Goal: Information Seeking & Learning: Learn about a topic

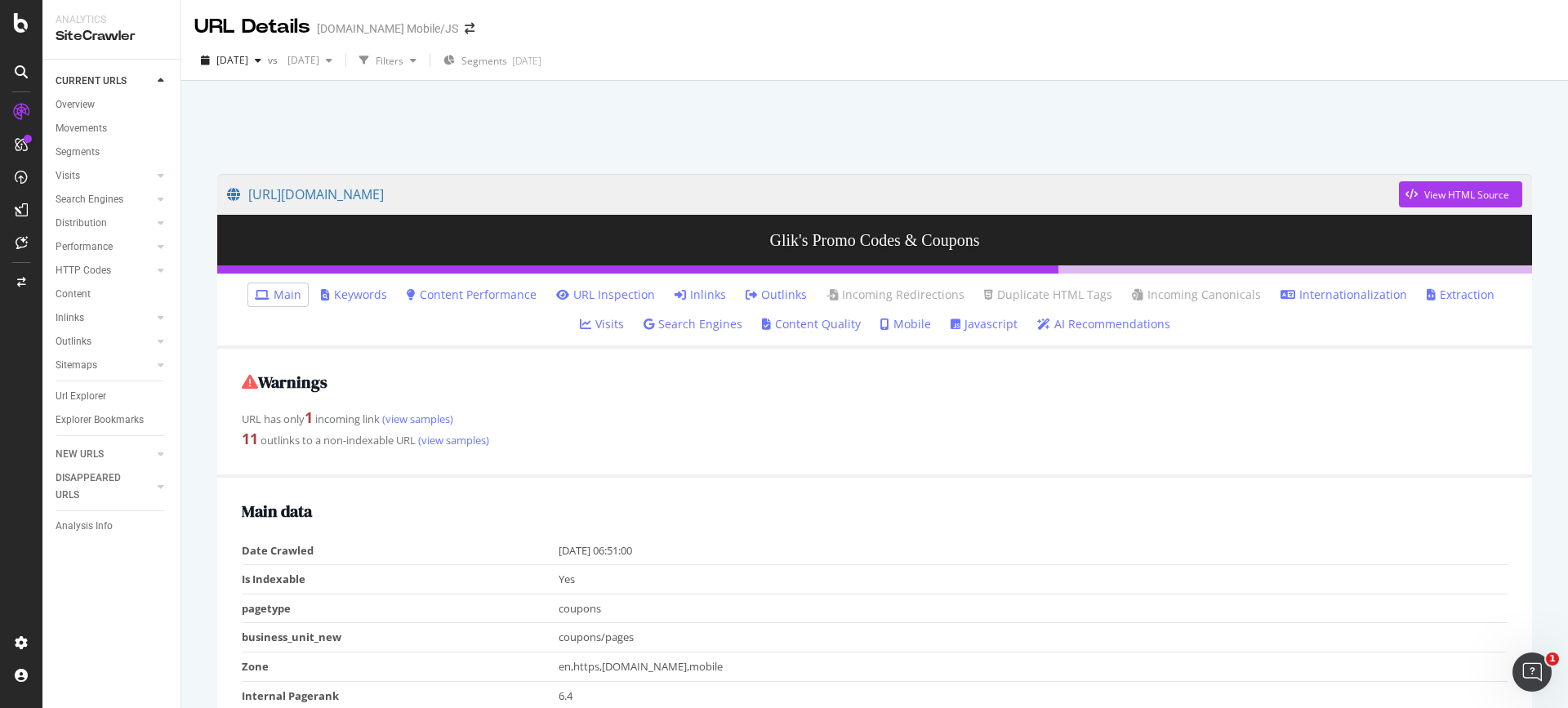
click at [419, 24] on div "[DOMAIN_NAME] Mobile/JS" at bounding box center [387, 28] width 141 height 16
click at [394, 28] on div "[DOMAIN_NAME] Mobile/JS" at bounding box center [387, 28] width 141 height 16
click at [465, 28] on icon "arrow-right-arrow-left" at bounding box center [470, 29] width 10 height 12
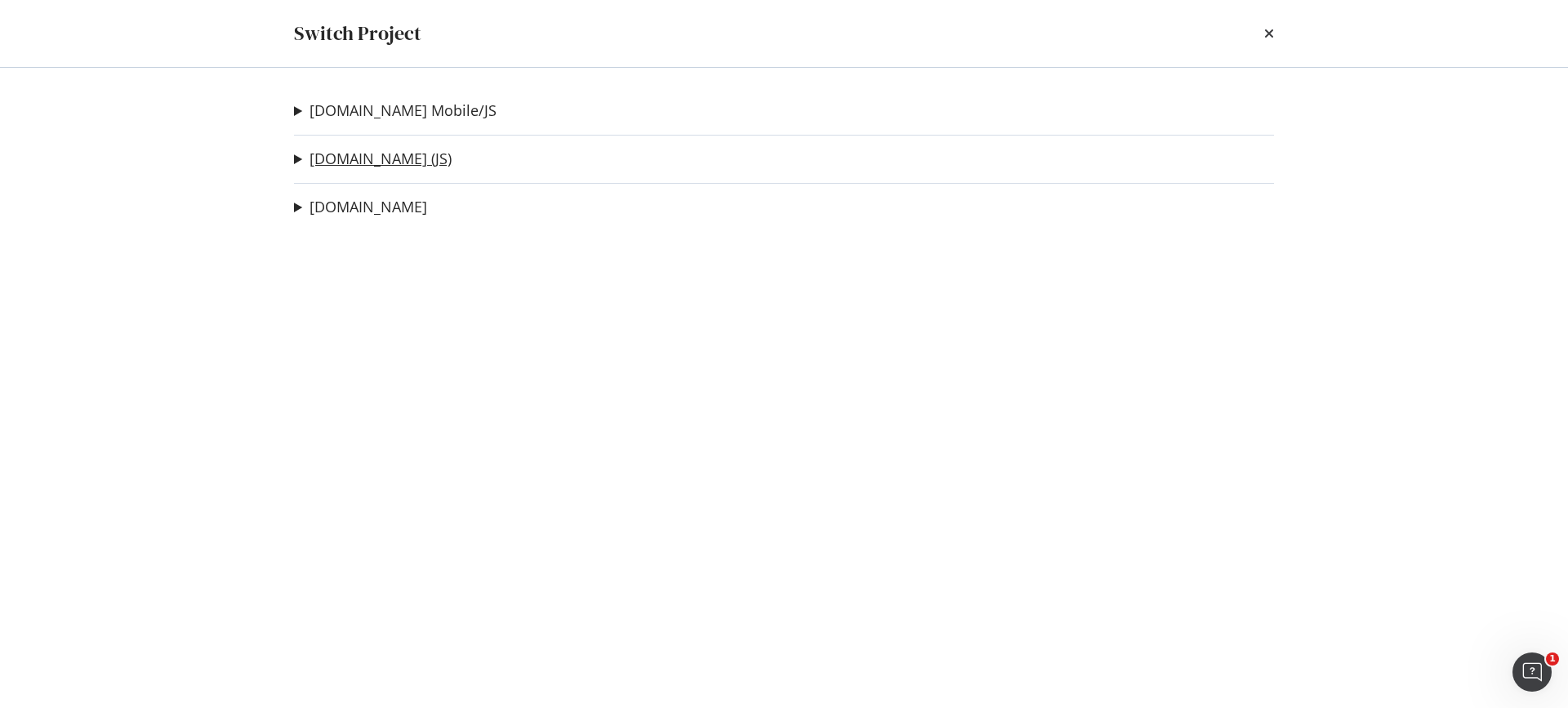
click at [432, 158] on link "[DOMAIN_NAME] (JS)" at bounding box center [381, 159] width 142 height 17
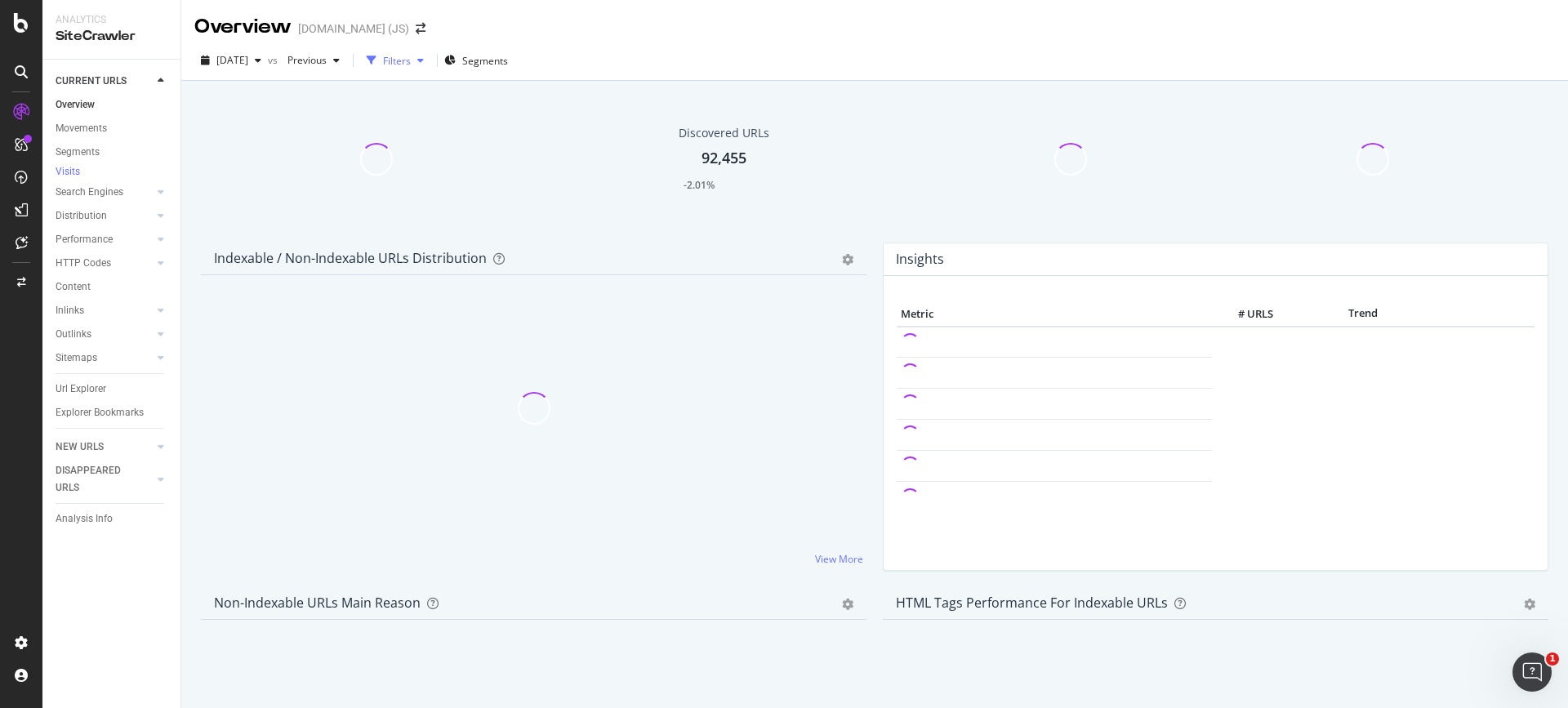
click at [411, 60] on div "Filters" at bounding box center [397, 61] width 28 height 14
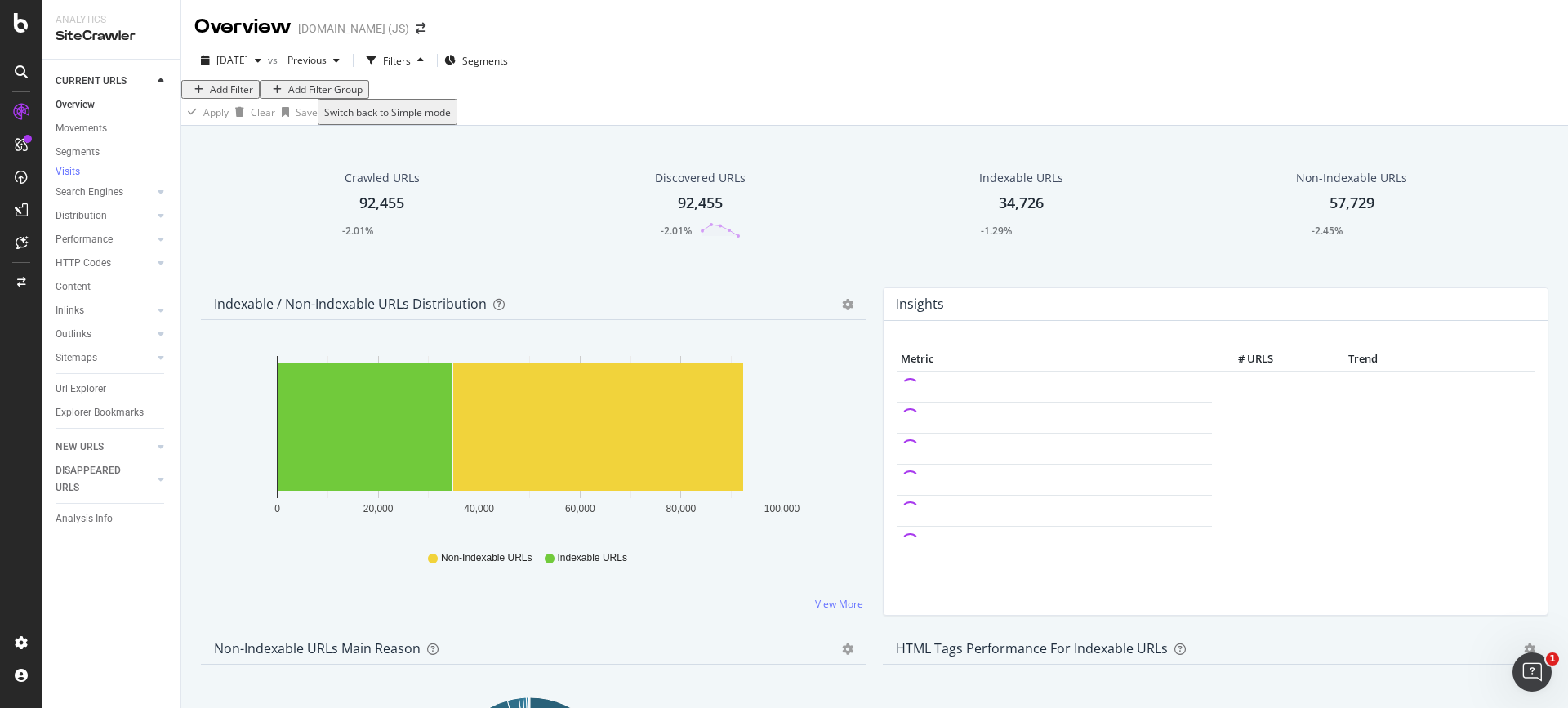
click at [241, 96] on div "Add Filter" at bounding box center [231, 89] width 43 height 14
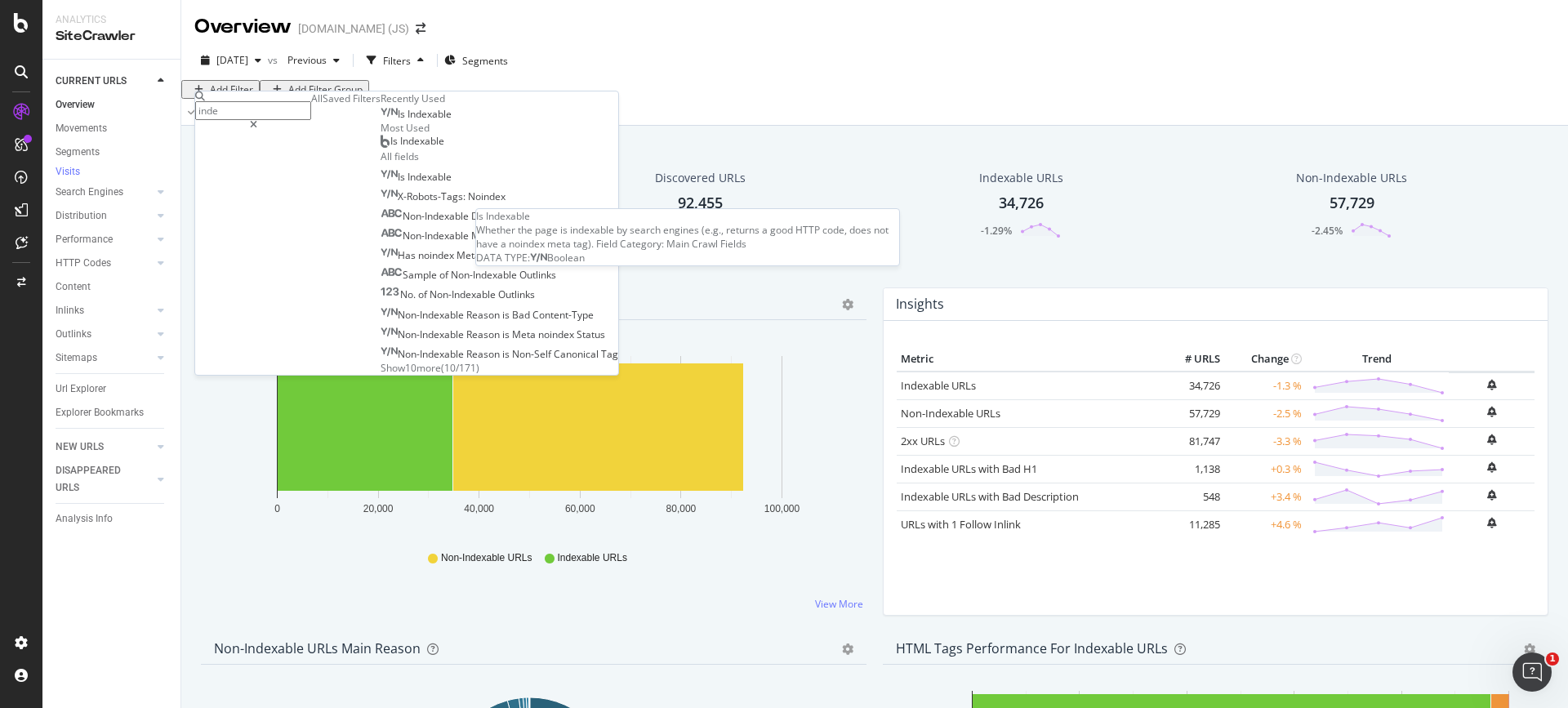
type input "inde"
click at [408, 121] on span "Indexable" at bounding box center [430, 114] width 44 height 14
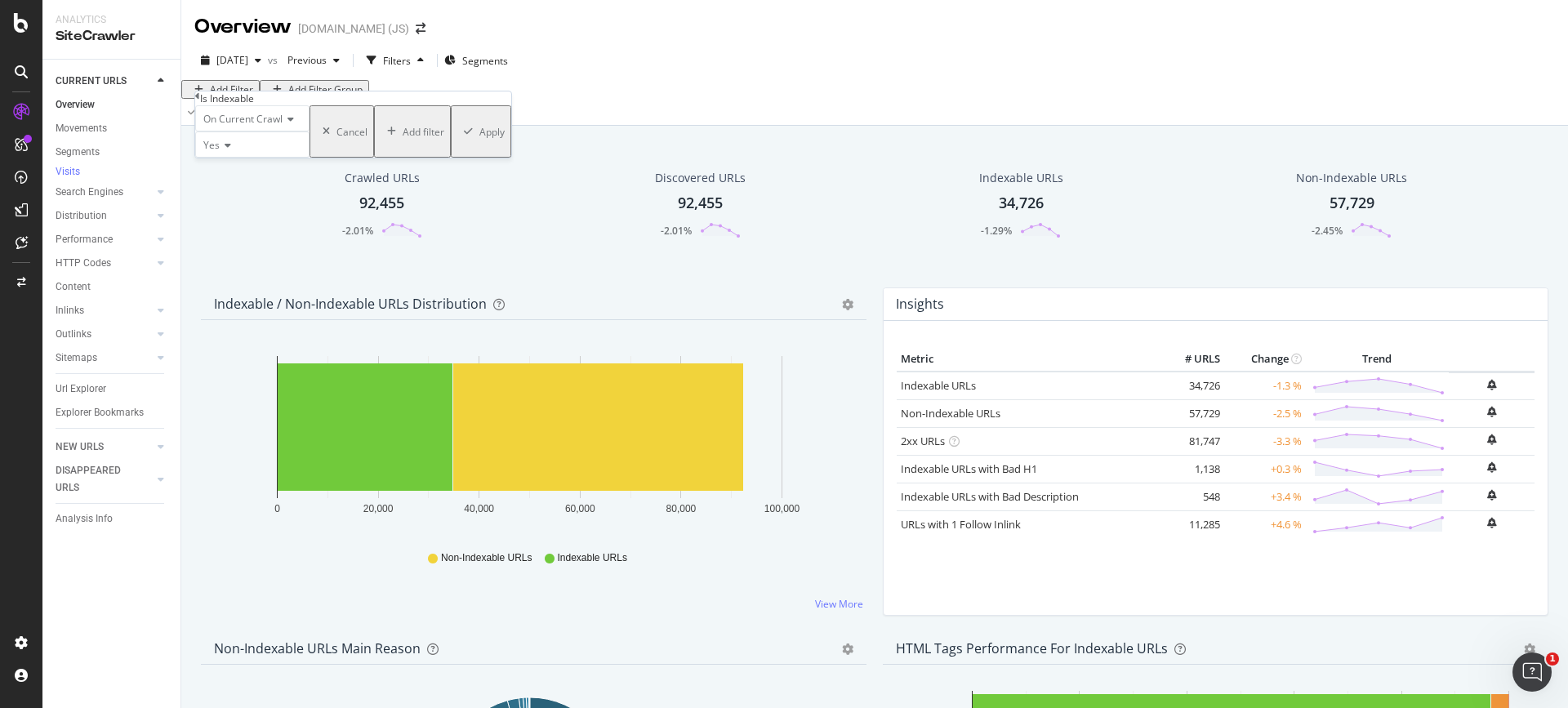
click at [479, 139] on div "Apply" at bounding box center [492, 132] width 25 height 14
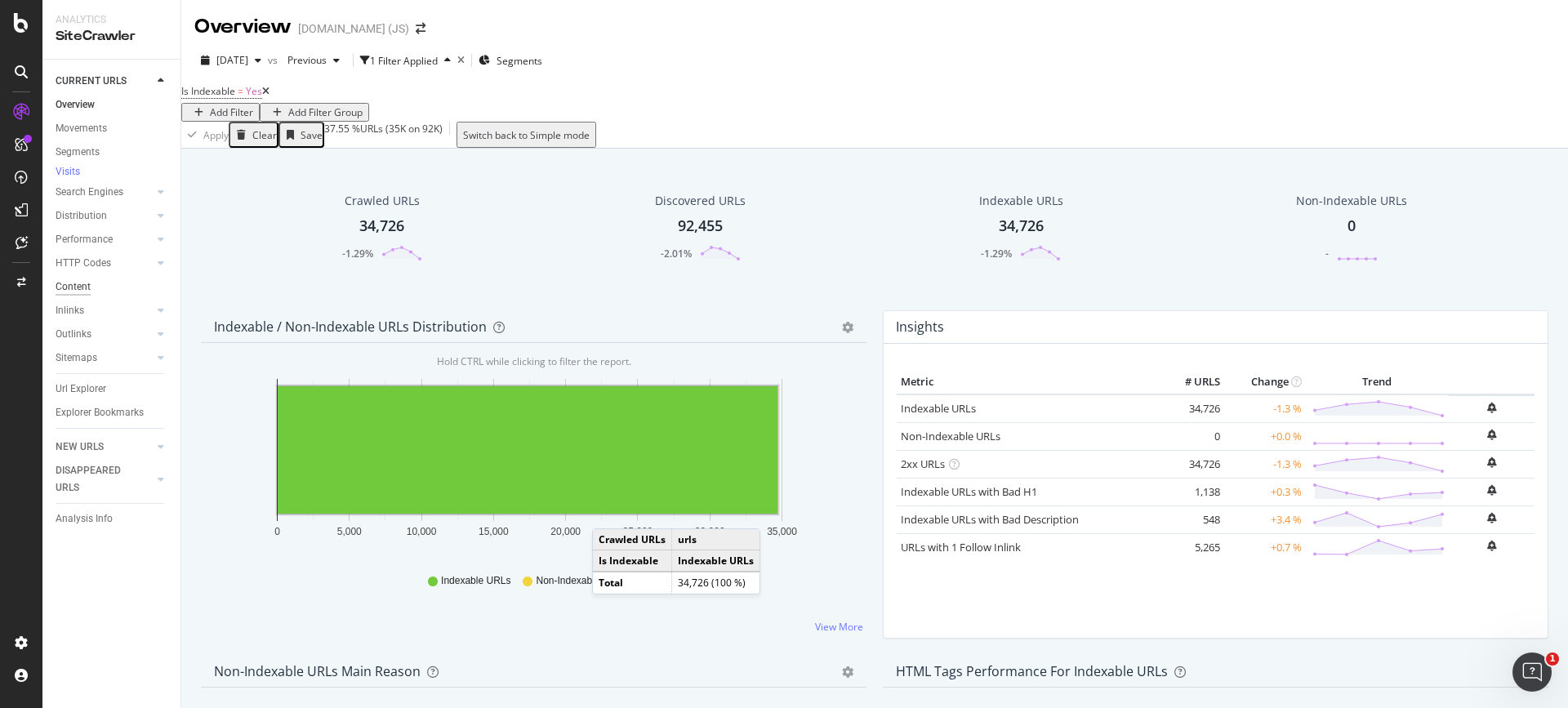
click at [81, 295] on div "Content" at bounding box center [73, 287] width 35 height 17
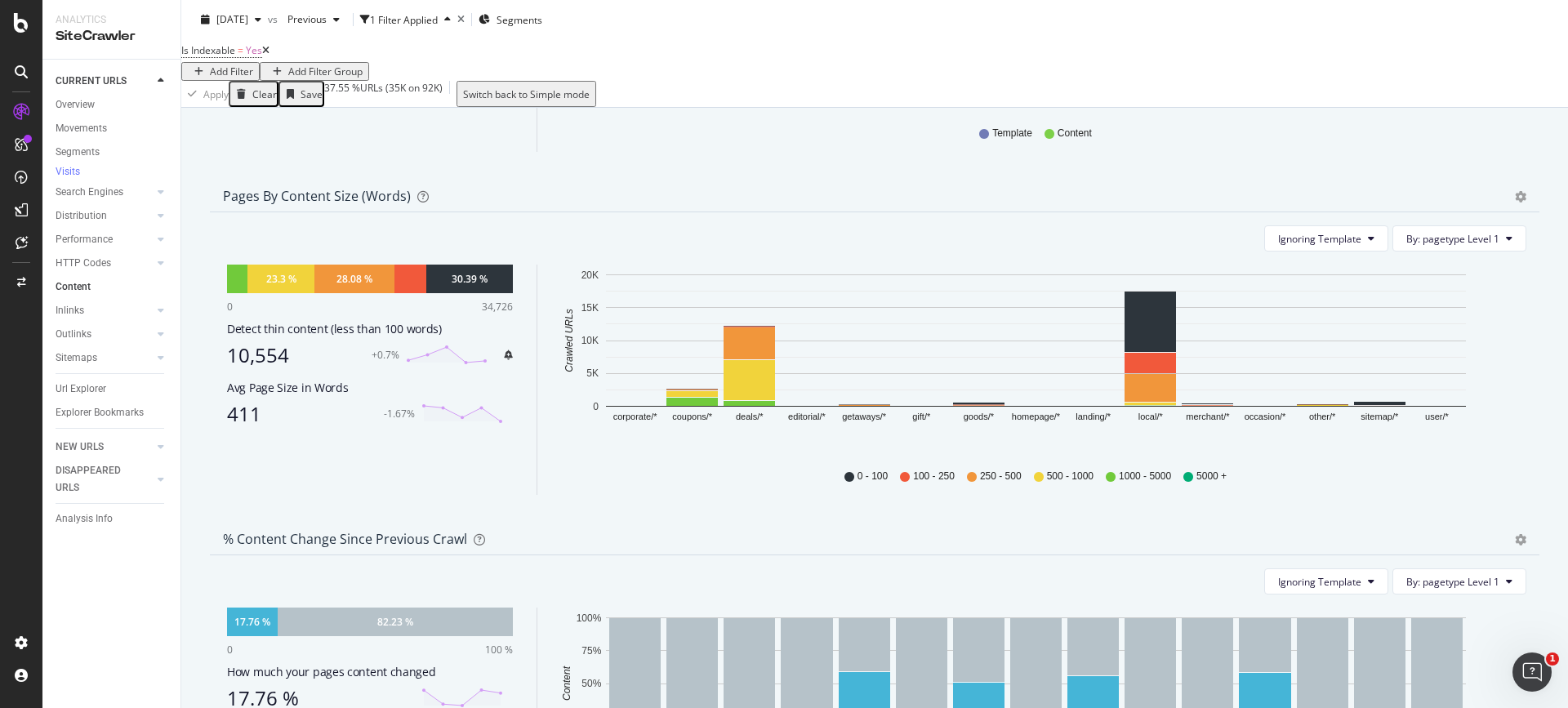
scroll to position [245, 0]
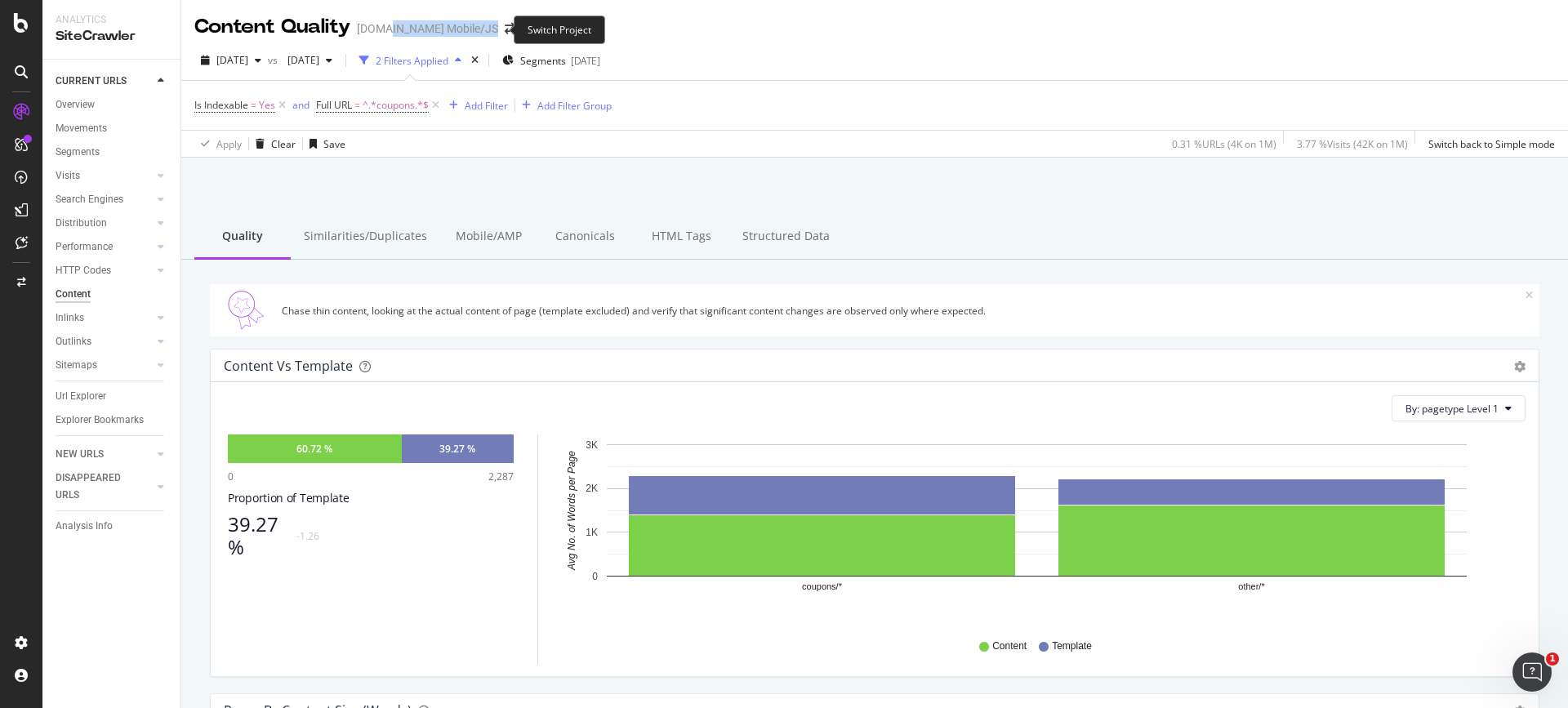
drag, startPoint x: 392, startPoint y: 28, endPoint x: 489, endPoint y: 34, distance: 97.2
click at [489, 34] on div "Content Quality Groupon.com Mobile/JS" at bounding box center [362, 26] width 337 height 28
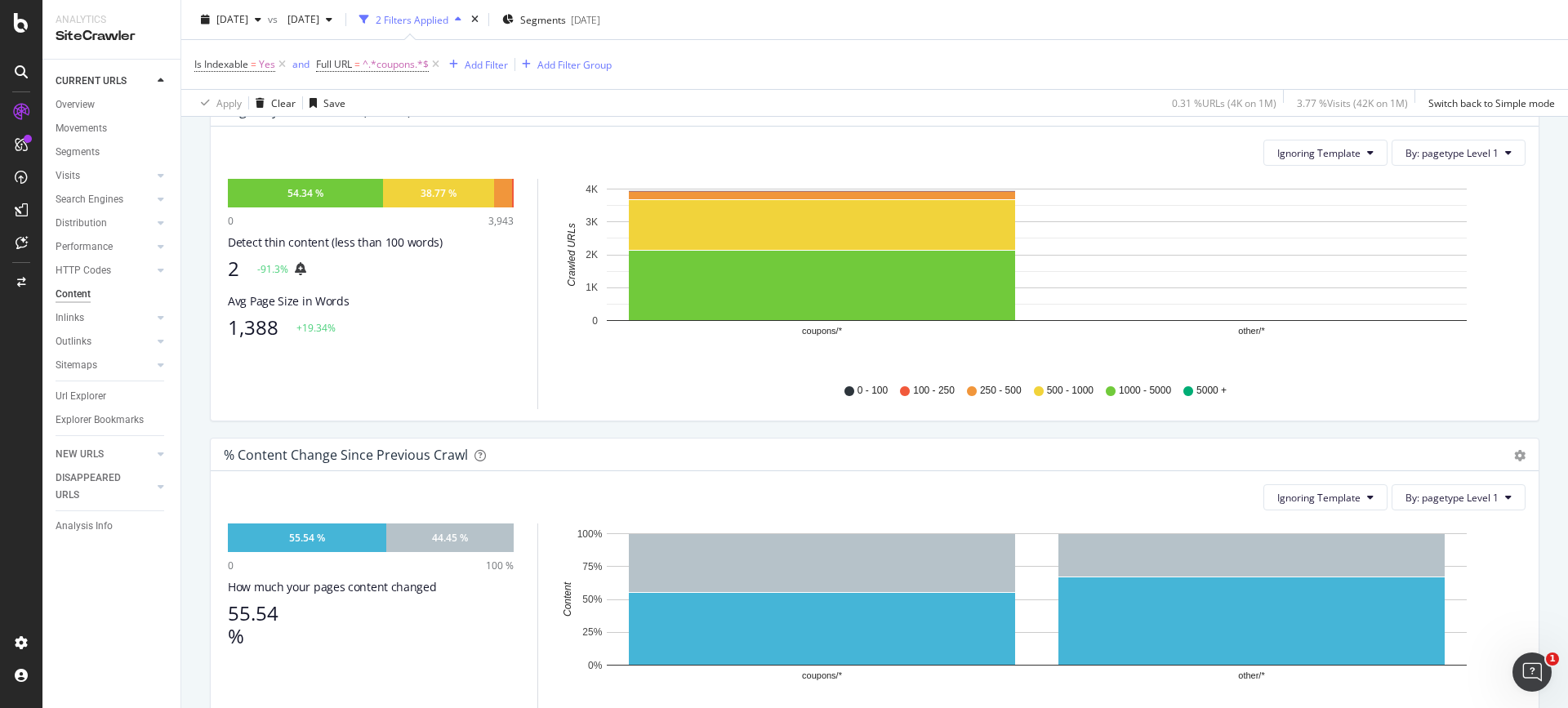
scroll to position [571, 0]
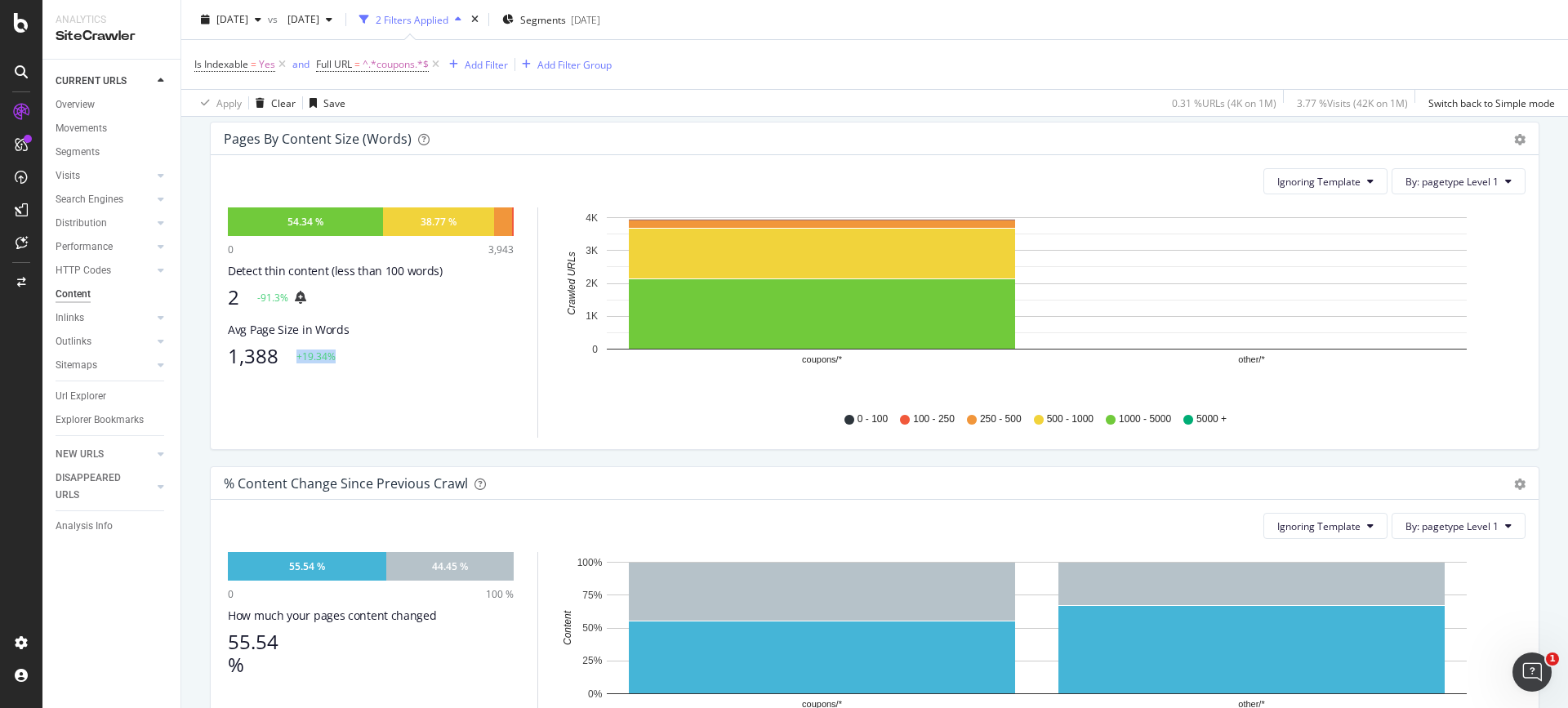
drag, startPoint x: 295, startPoint y: 353, endPoint x: 349, endPoint y: 354, distance: 54.0
click at [349, 354] on div "1,388 +19.34%" at bounding box center [370, 355] width 286 height 23
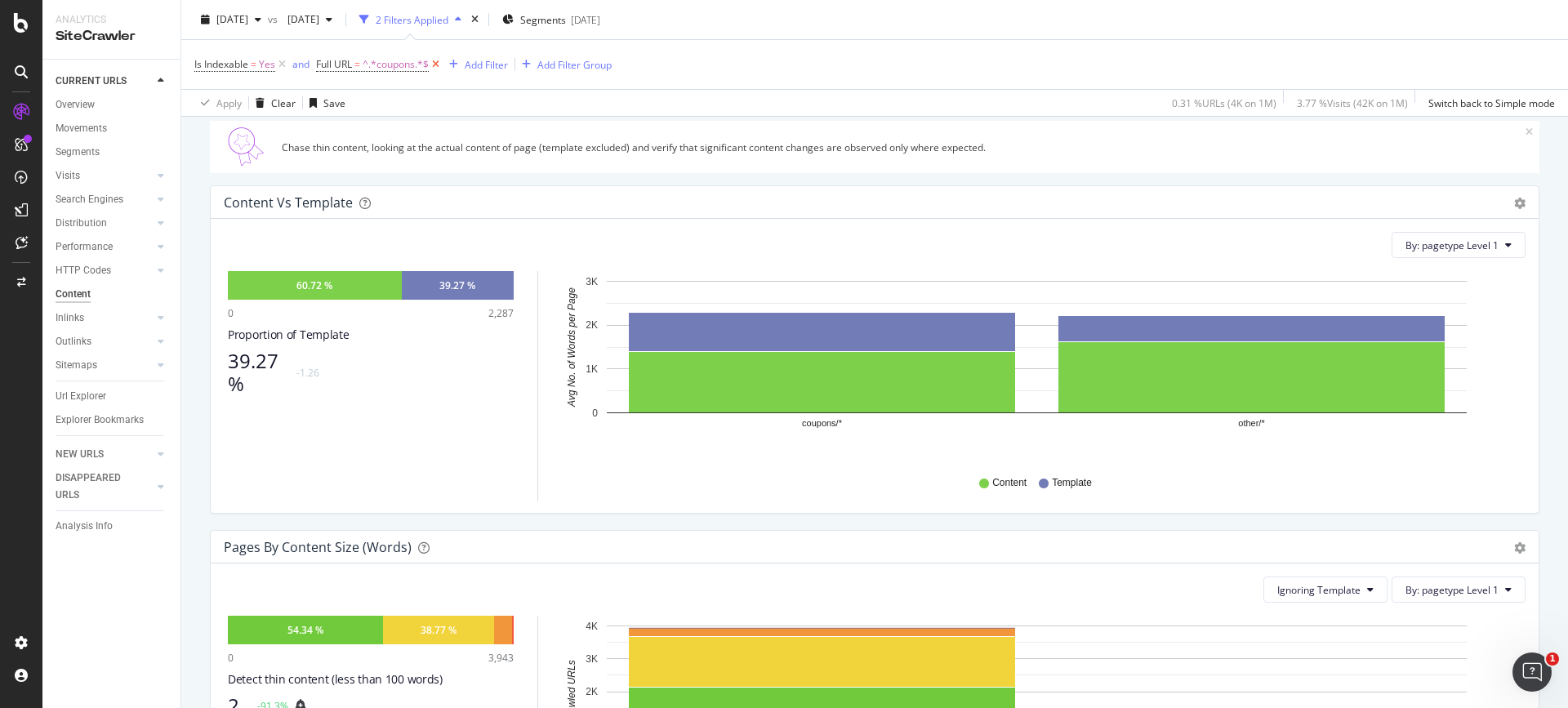
click at [437, 62] on icon at bounding box center [435, 64] width 14 height 16
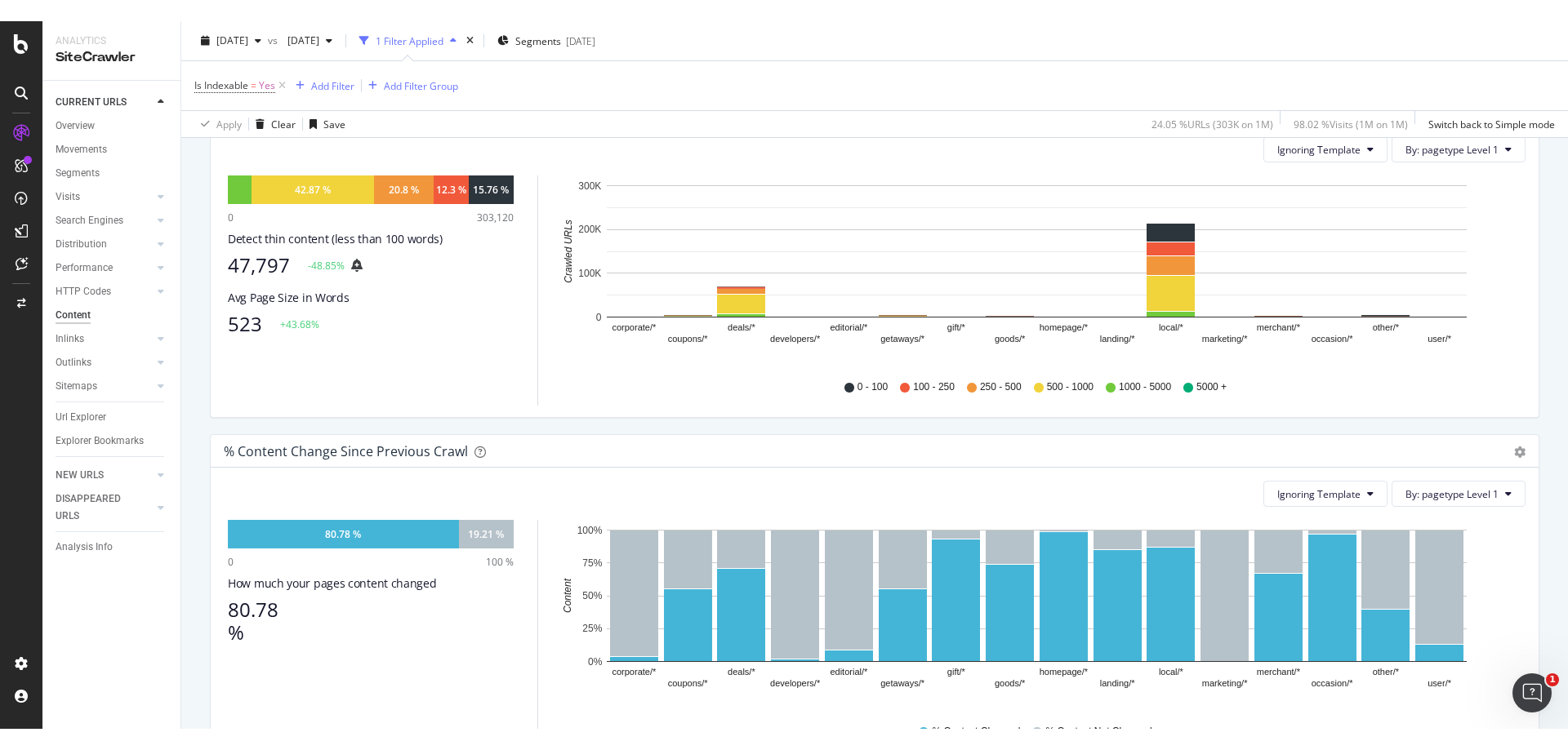
scroll to position [653, 0]
